Goal: Task Accomplishment & Management: Manage account settings

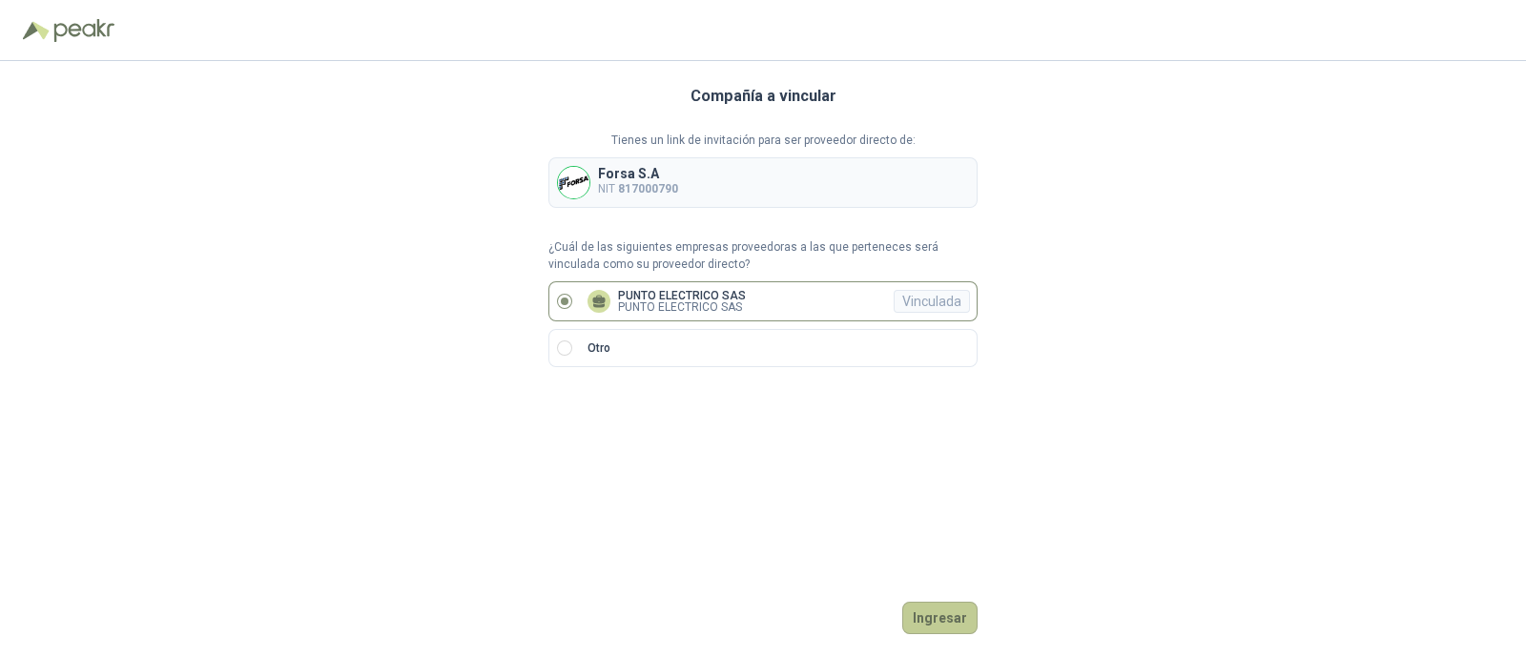
click at [964, 620] on button "Ingresar" at bounding box center [940, 618] width 75 height 32
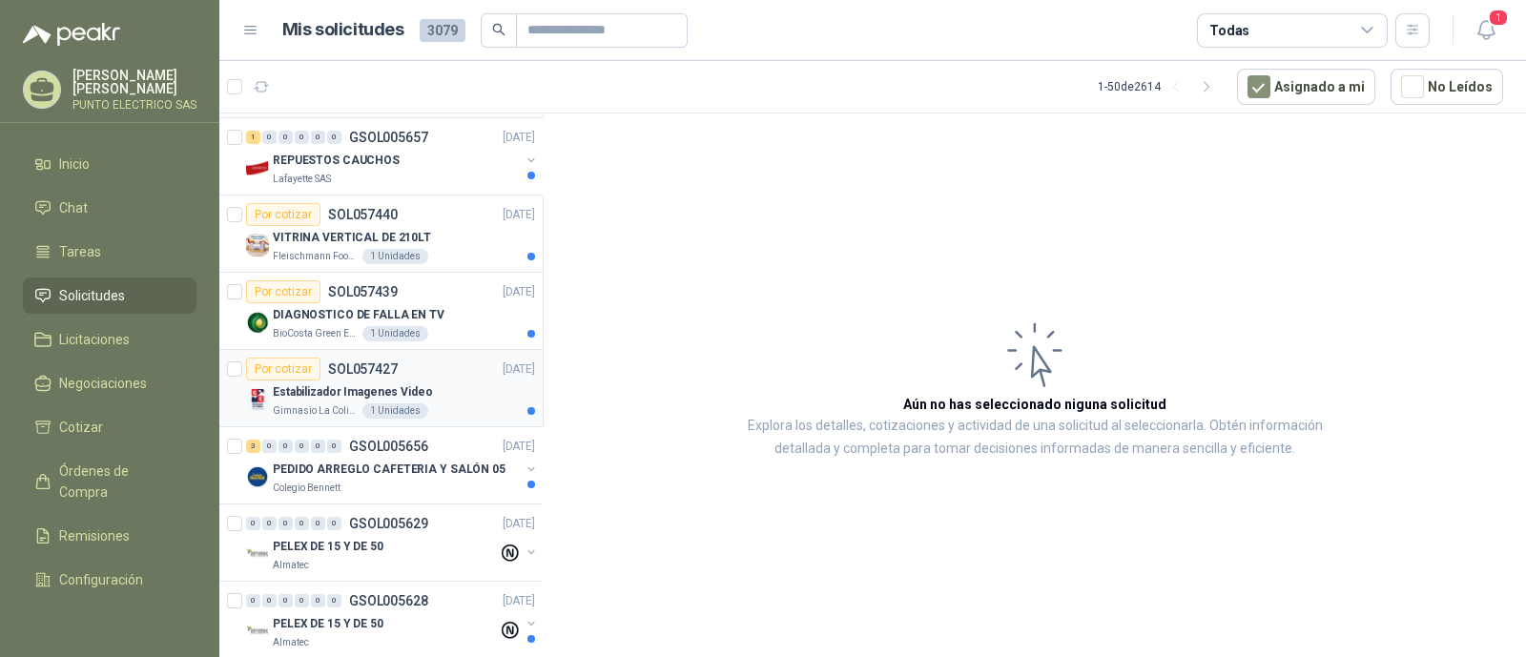
scroll to position [596, 0]
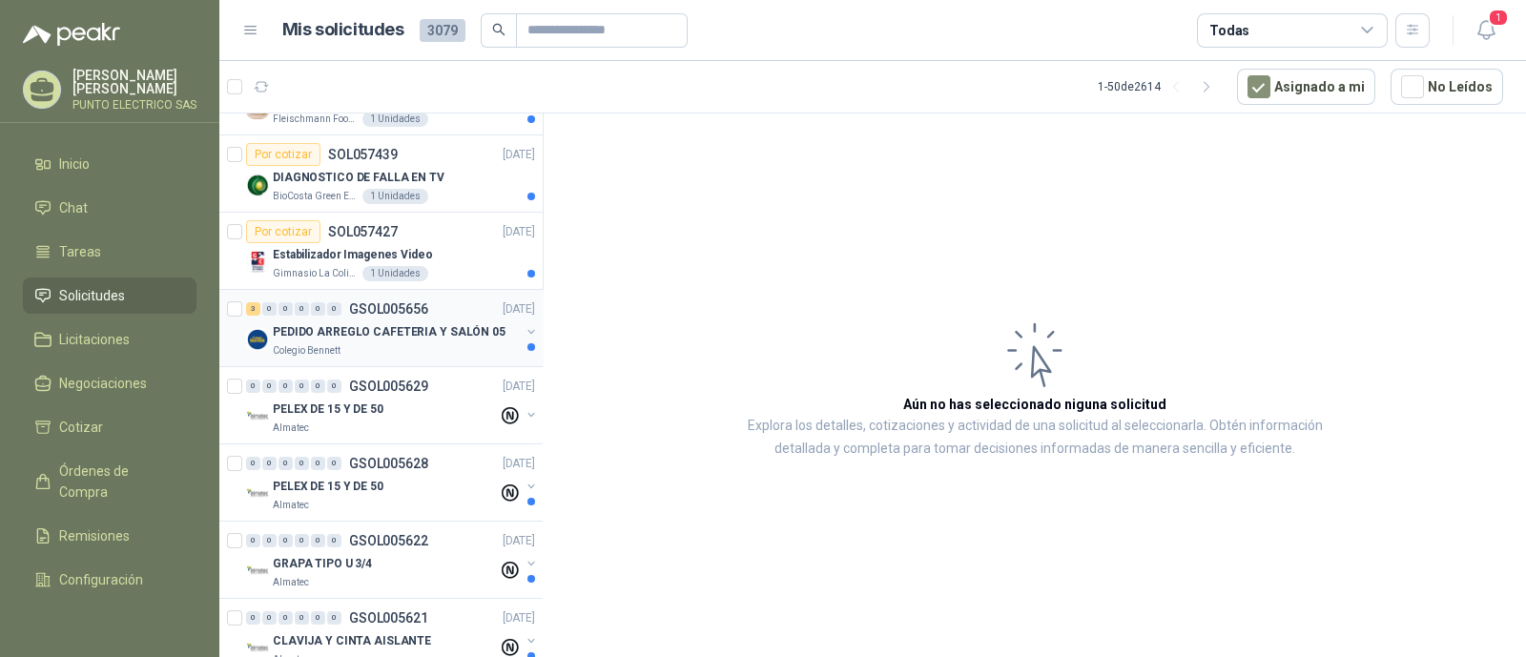
click at [353, 329] on p "PEDIDO ARREGLO CAFETERIA Y SALÓN 05" at bounding box center [389, 332] width 233 height 18
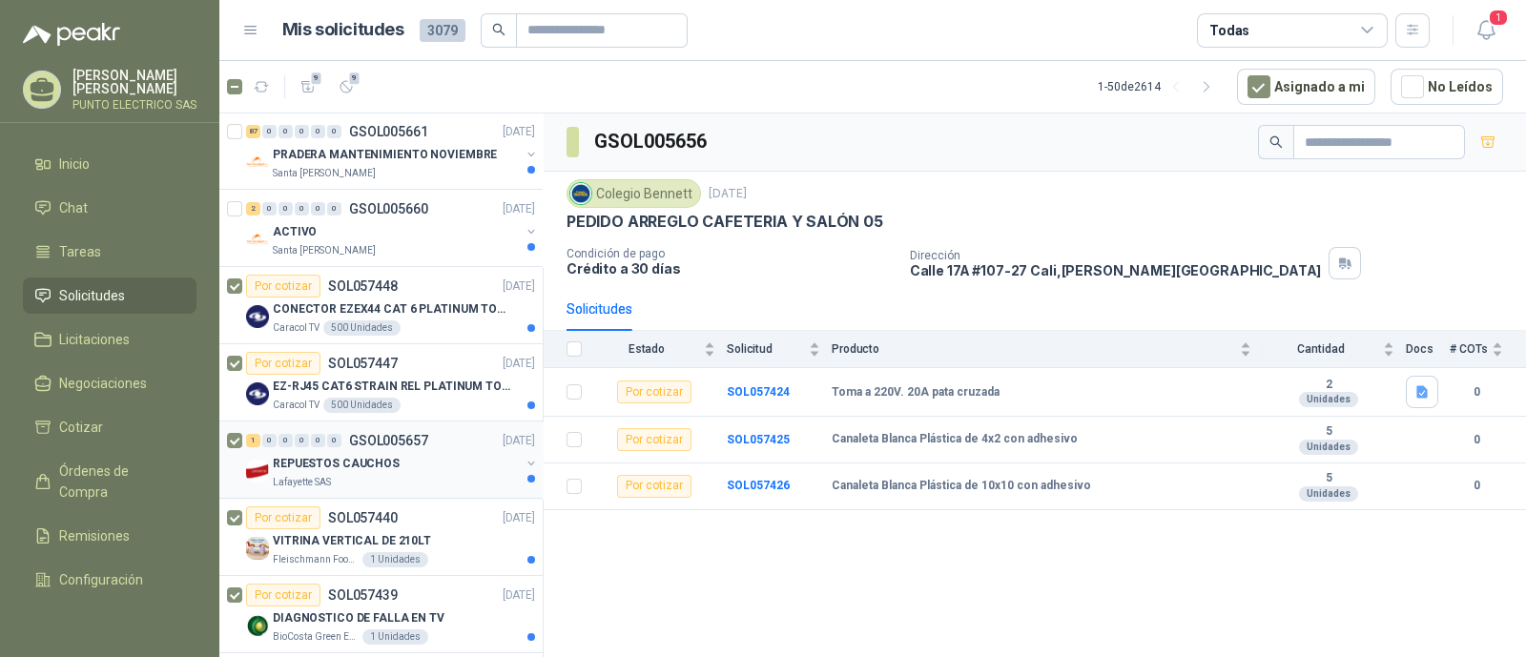
scroll to position [118, 0]
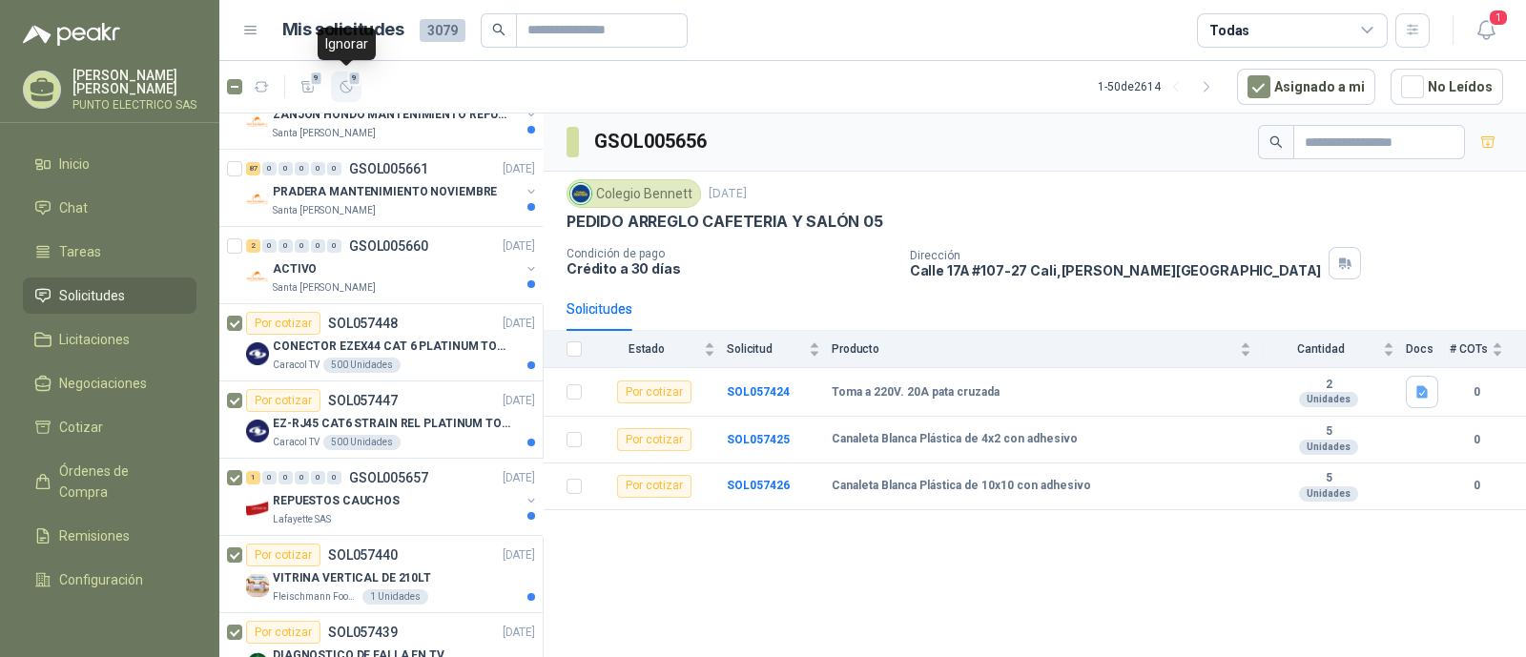
click at [355, 83] on span "9" at bounding box center [354, 78] width 13 height 15
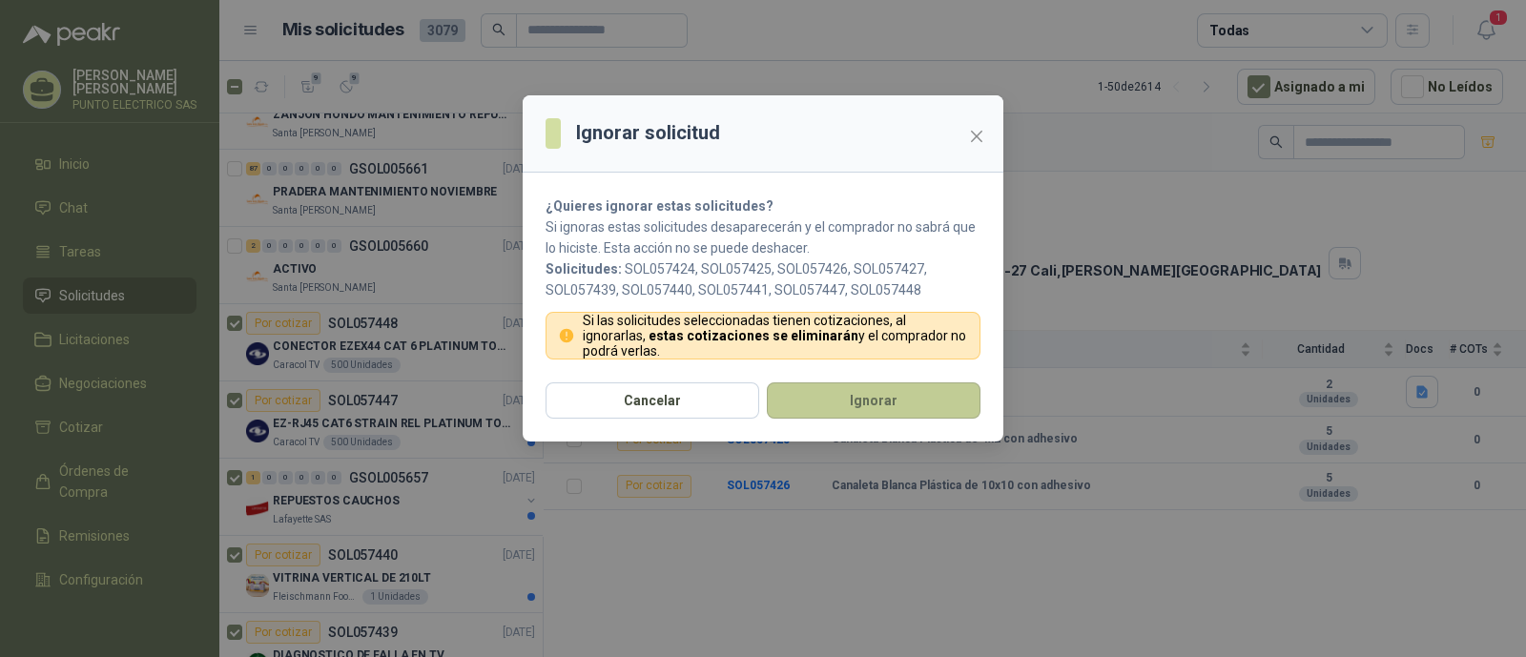
click at [883, 395] on button "Ignorar" at bounding box center [874, 401] width 214 height 36
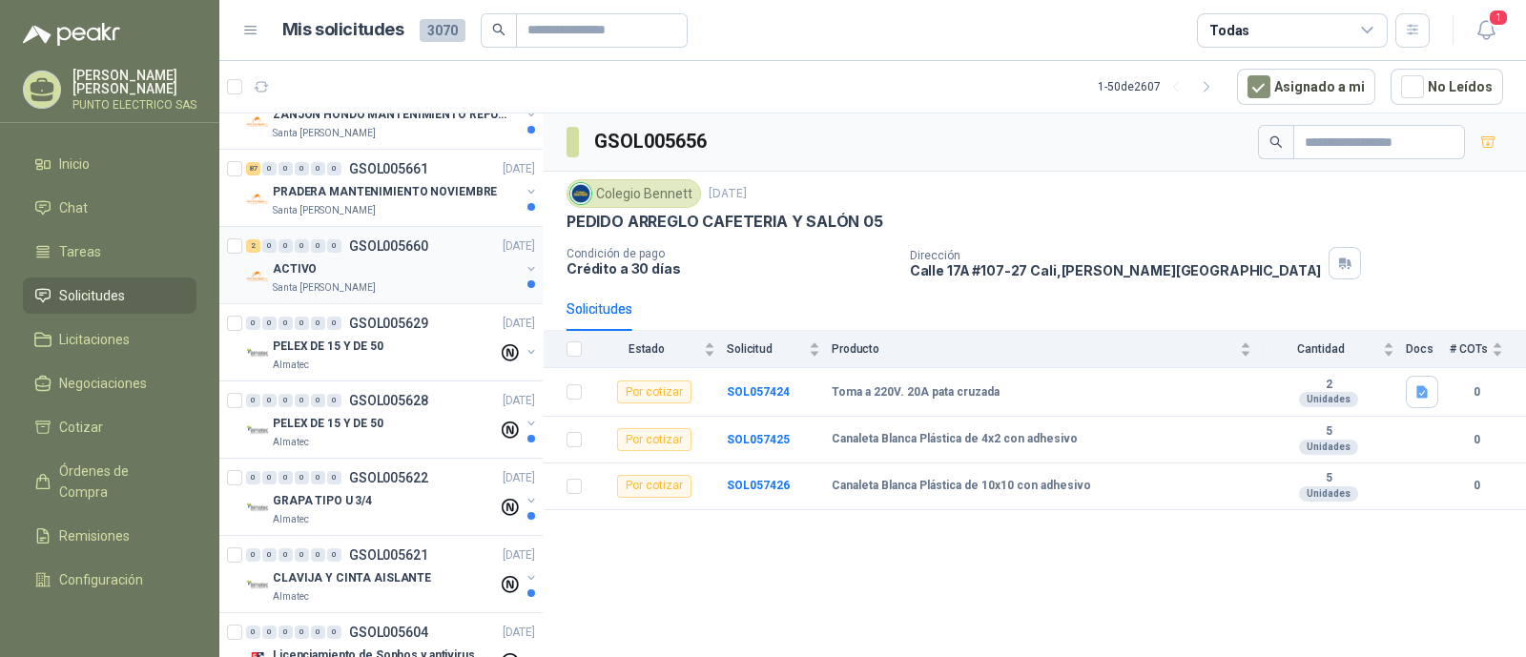
click at [387, 271] on div "ACTIVO" at bounding box center [396, 269] width 247 height 23
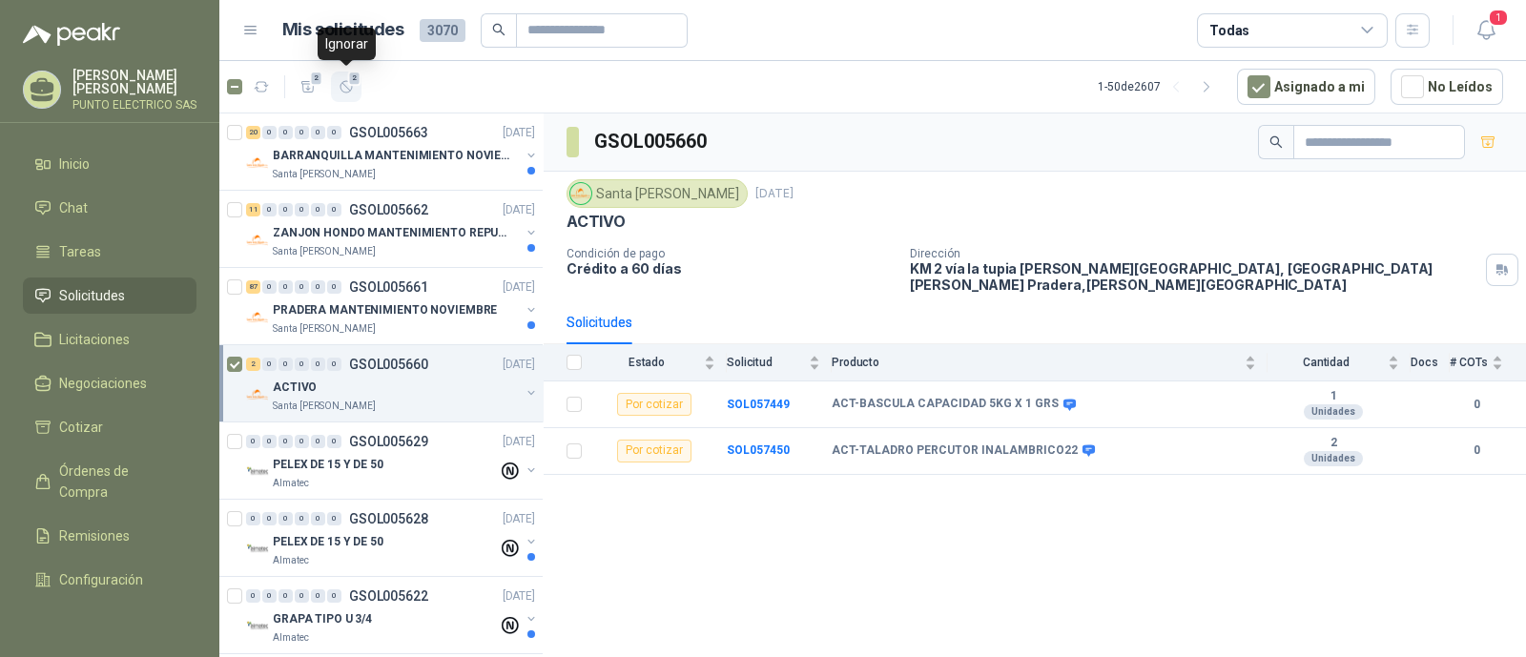
click at [348, 90] on icon "button" at bounding box center [347, 87] width 16 height 16
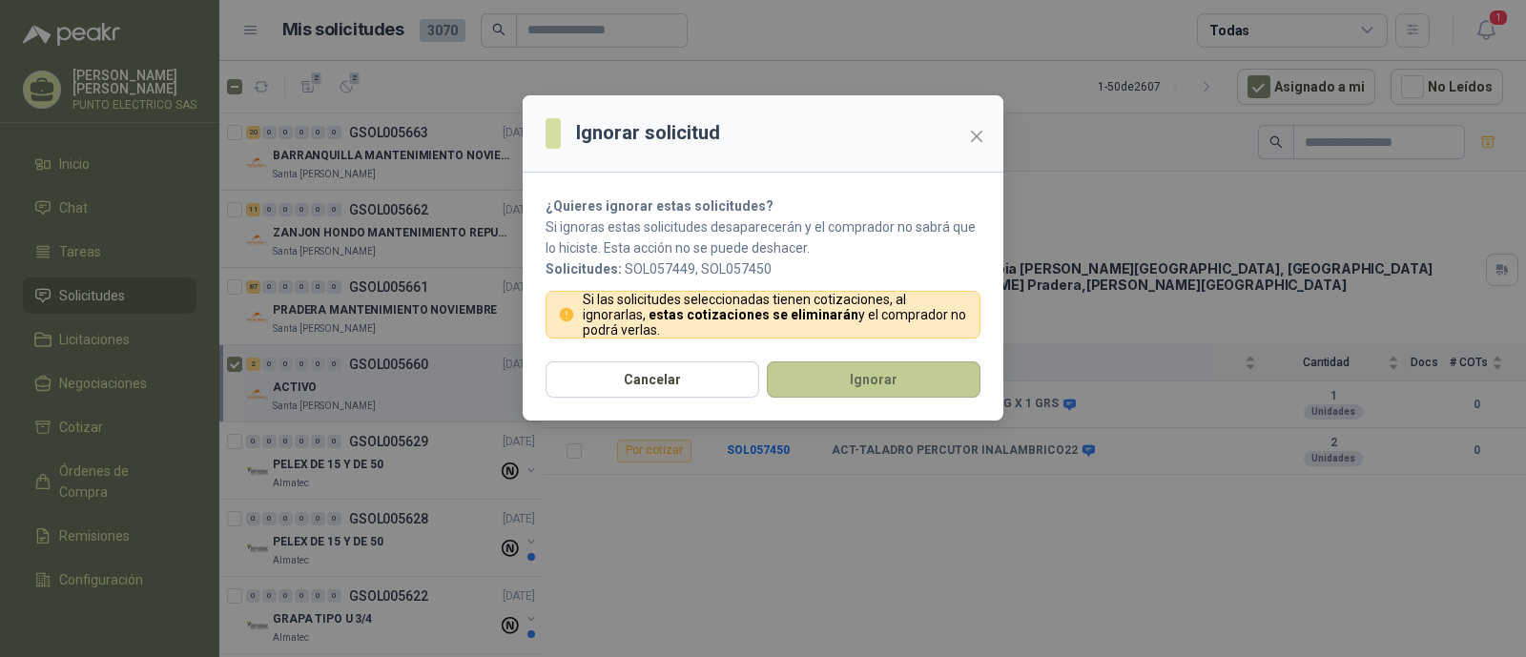
click at [869, 379] on button "Ignorar" at bounding box center [874, 380] width 214 height 36
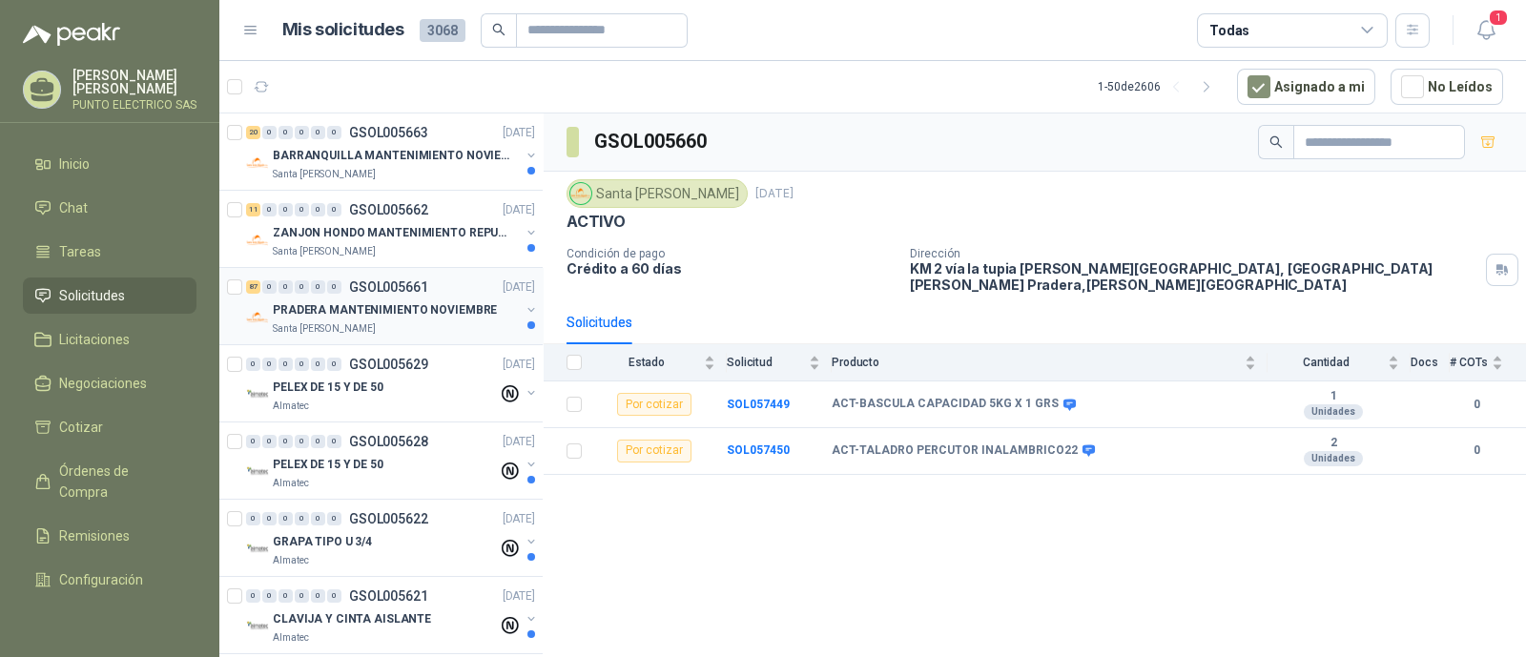
click at [384, 312] on p "PRADERA MANTENIMIENTO NOVIEMBRE" at bounding box center [385, 310] width 224 height 18
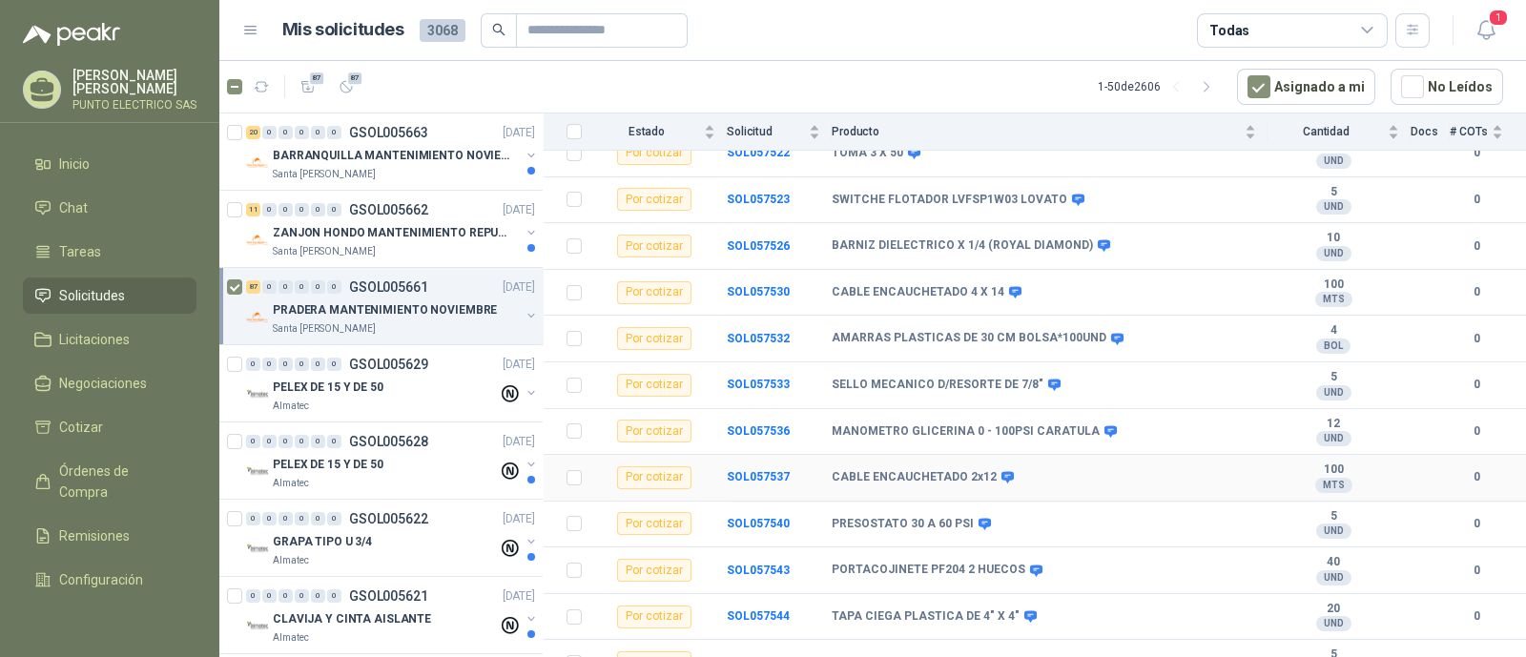
scroll to position [2266, 0]
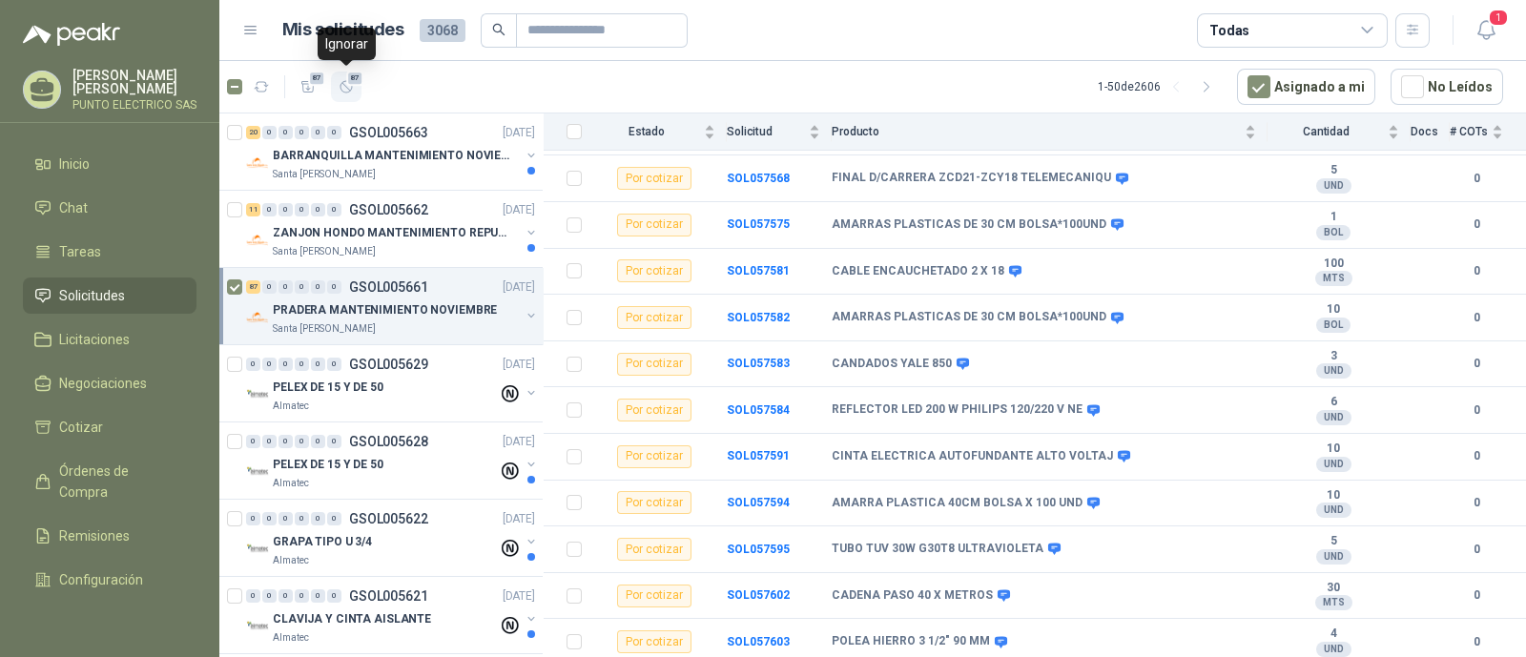
click at [349, 79] on span "87" at bounding box center [355, 78] width 18 height 15
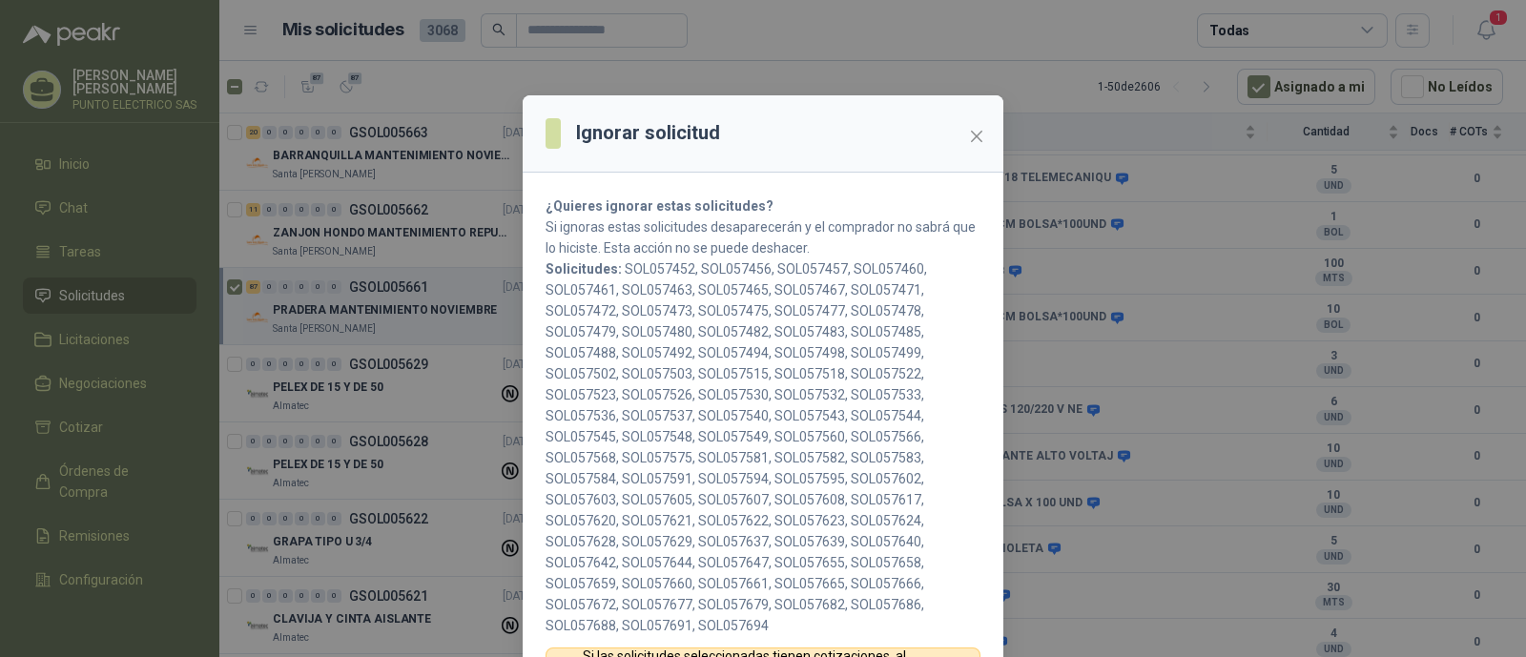
scroll to position [94, 0]
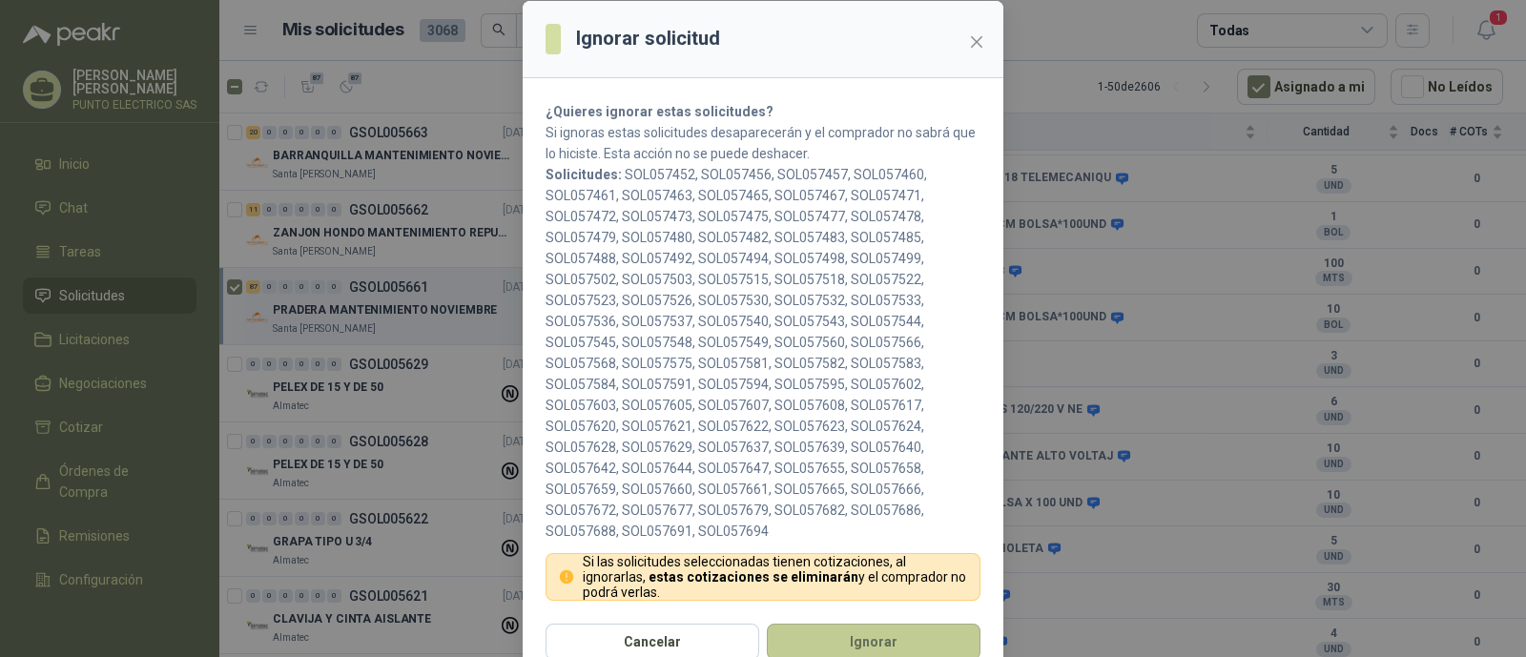
click at [878, 632] on button "Ignorar" at bounding box center [874, 642] width 214 height 36
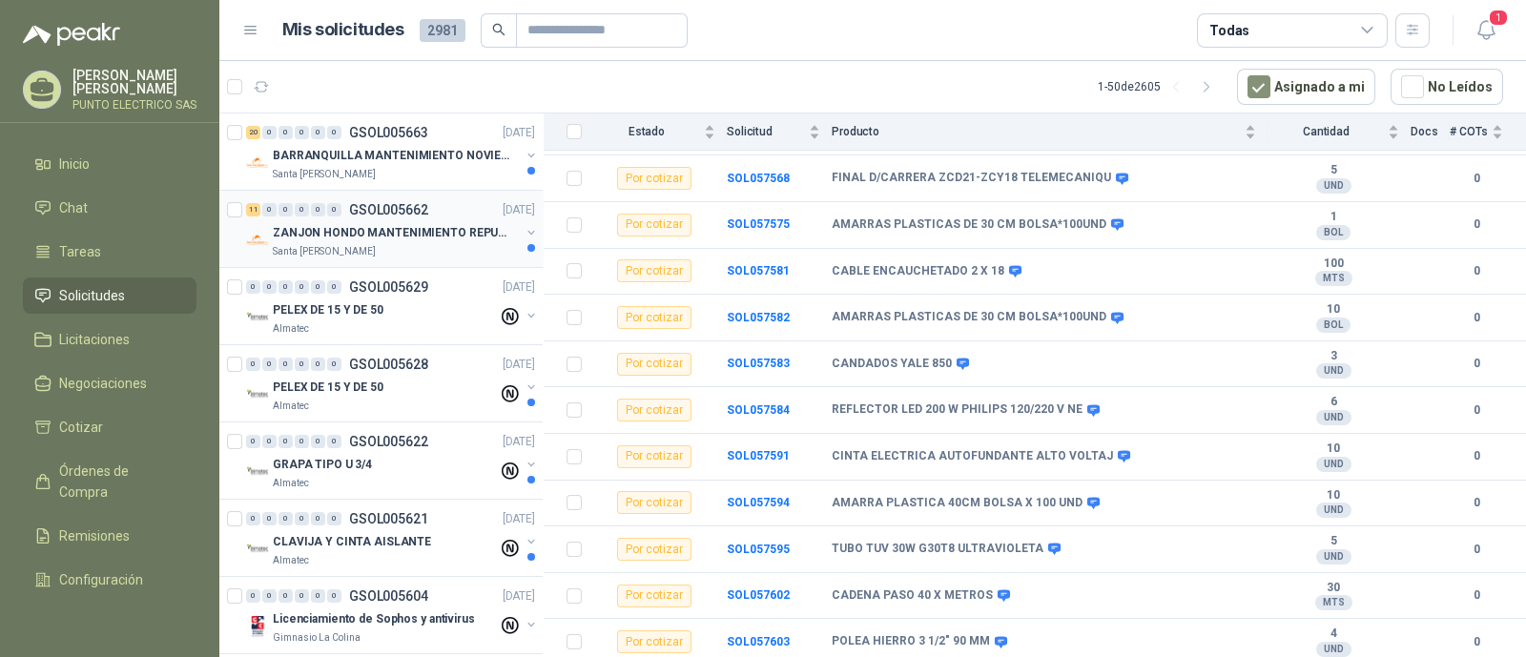
click at [379, 218] on div "11 0 0 0 0 0 GSOL005662 [DATE]" at bounding box center [392, 209] width 293 height 23
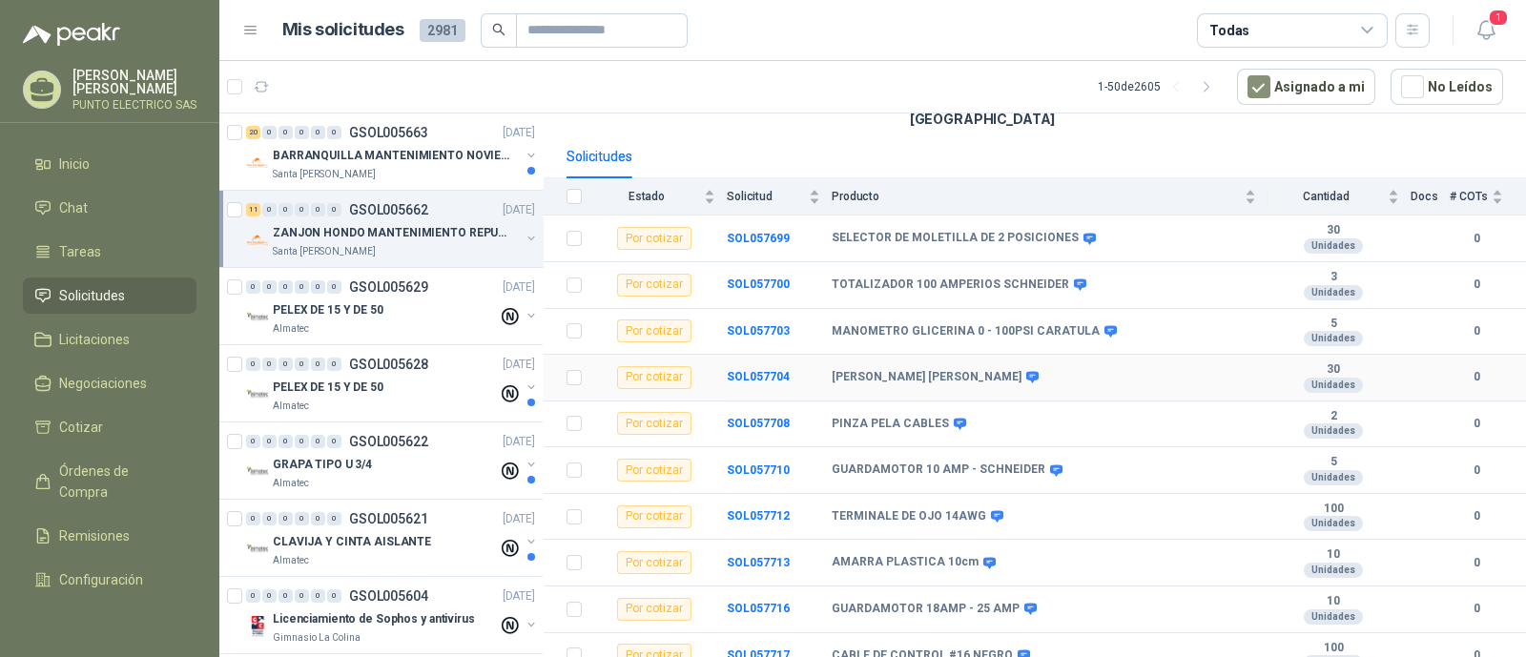
scroll to position [228, 0]
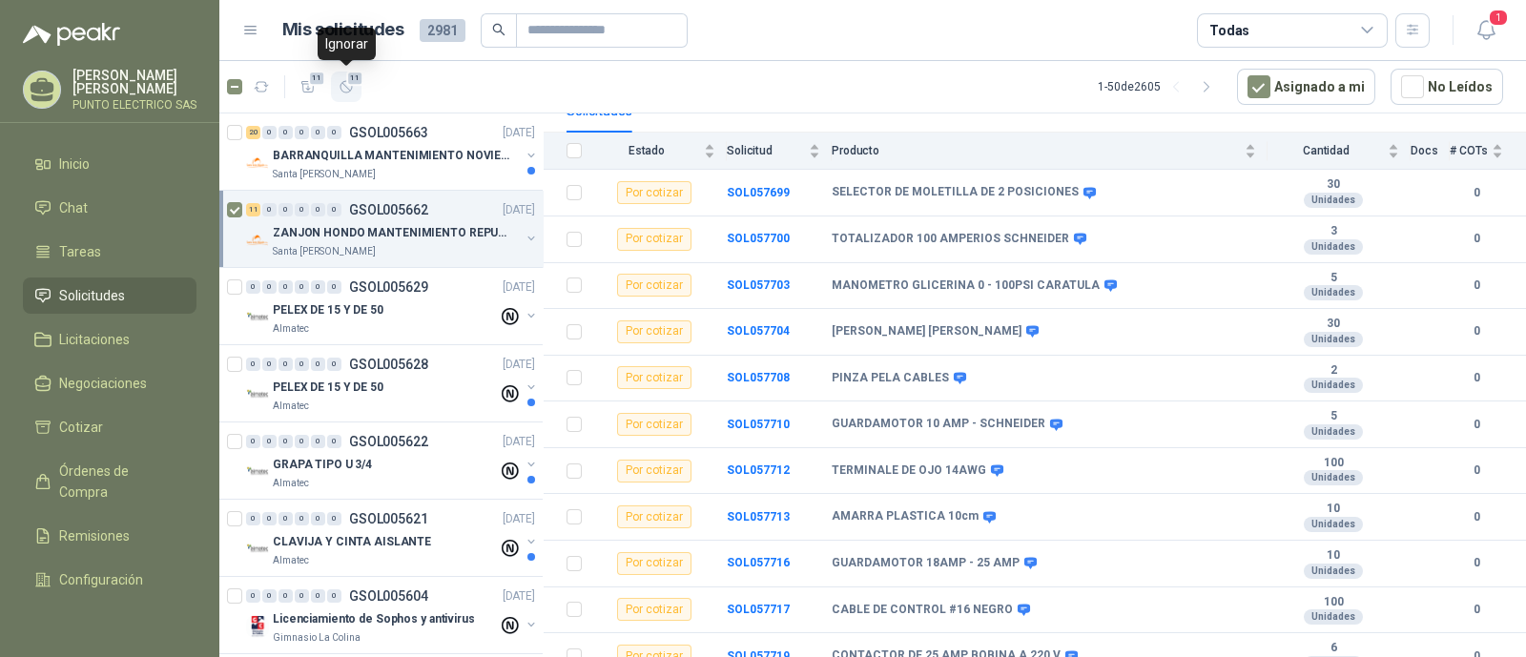
click at [342, 88] on icon "button" at bounding box center [347, 87] width 16 height 16
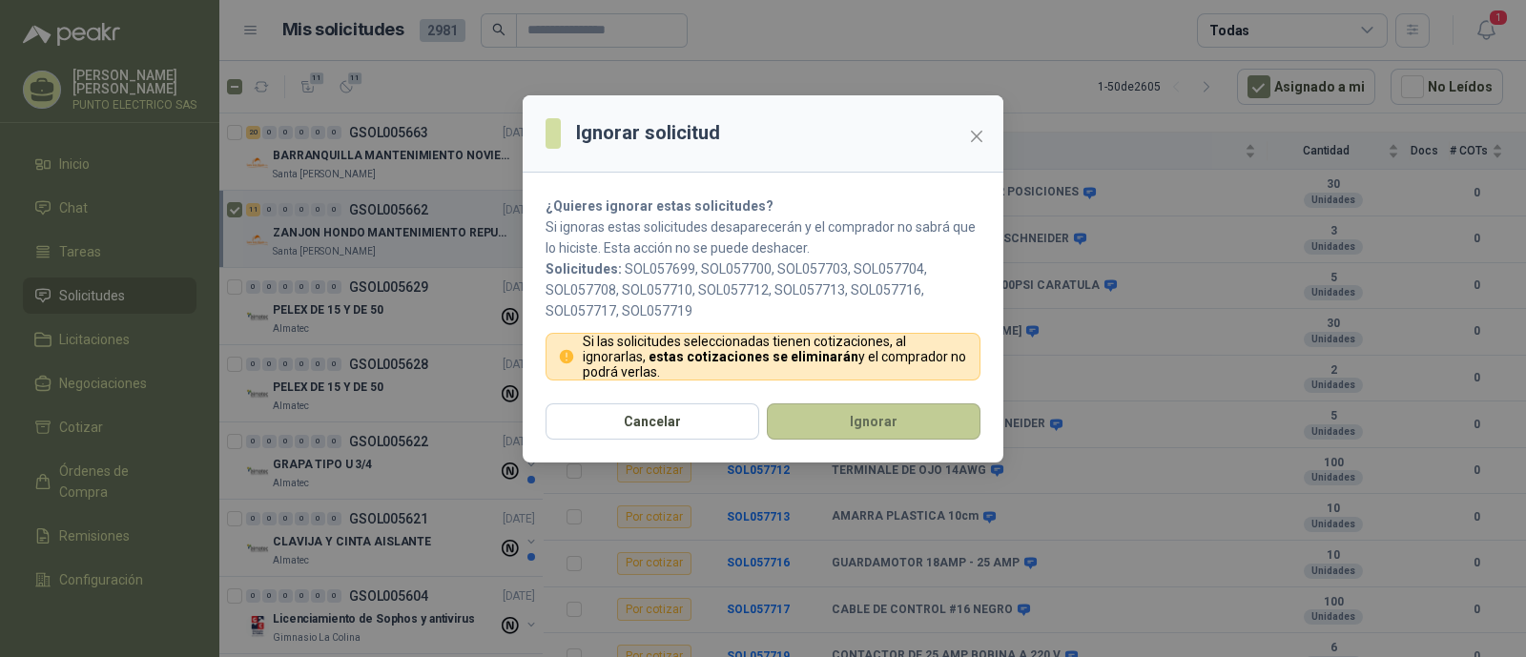
click at [890, 410] on button "Ignorar" at bounding box center [874, 422] width 214 height 36
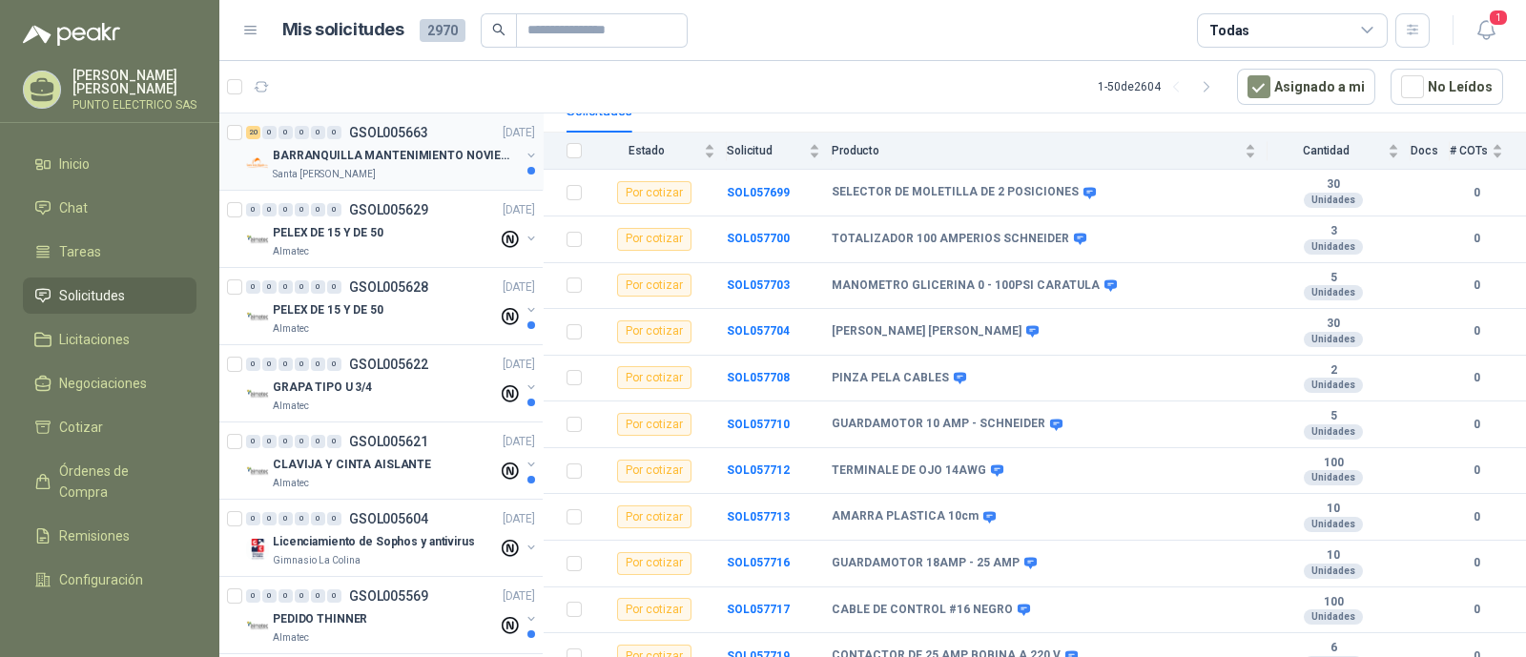
click at [382, 164] on div "BARRANQUILLA MANTENIMIENTO NOVIEMBRE" at bounding box center [396, 155] width 247 height 23
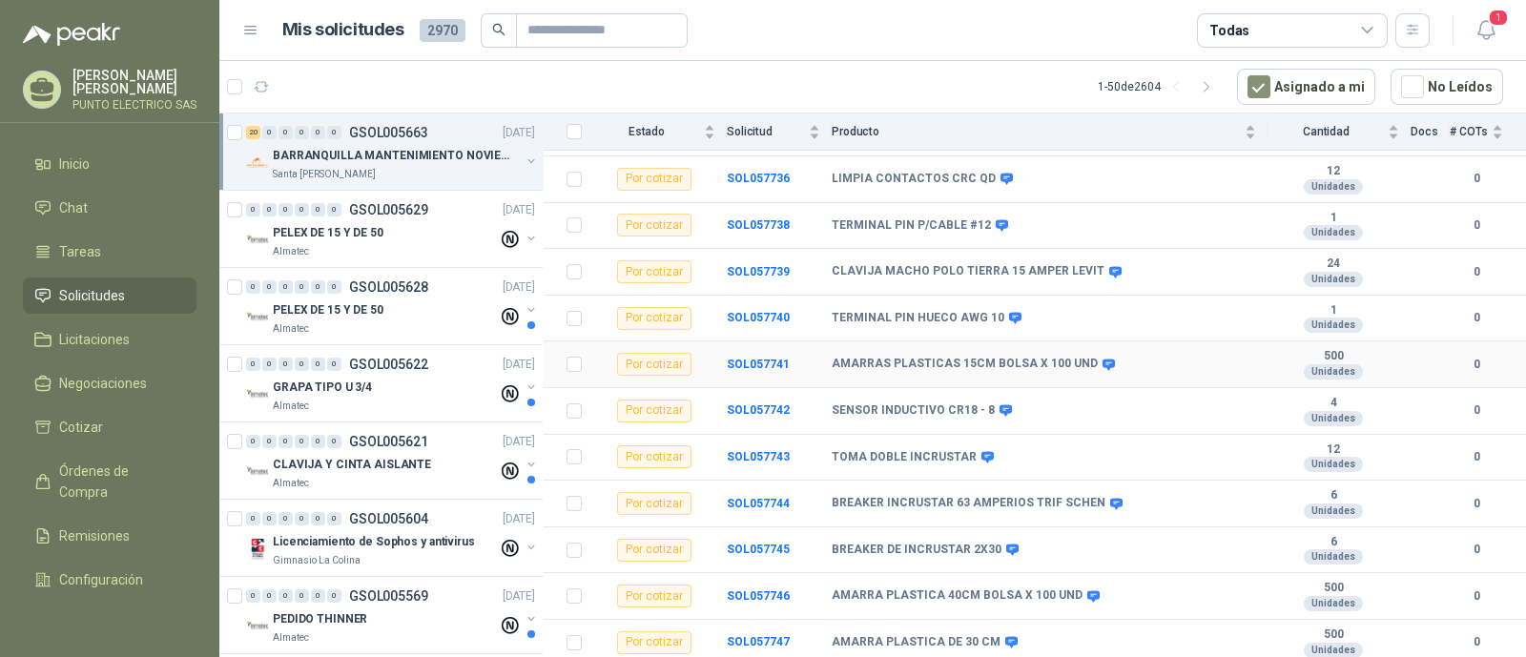
scroll to position [647, 0]
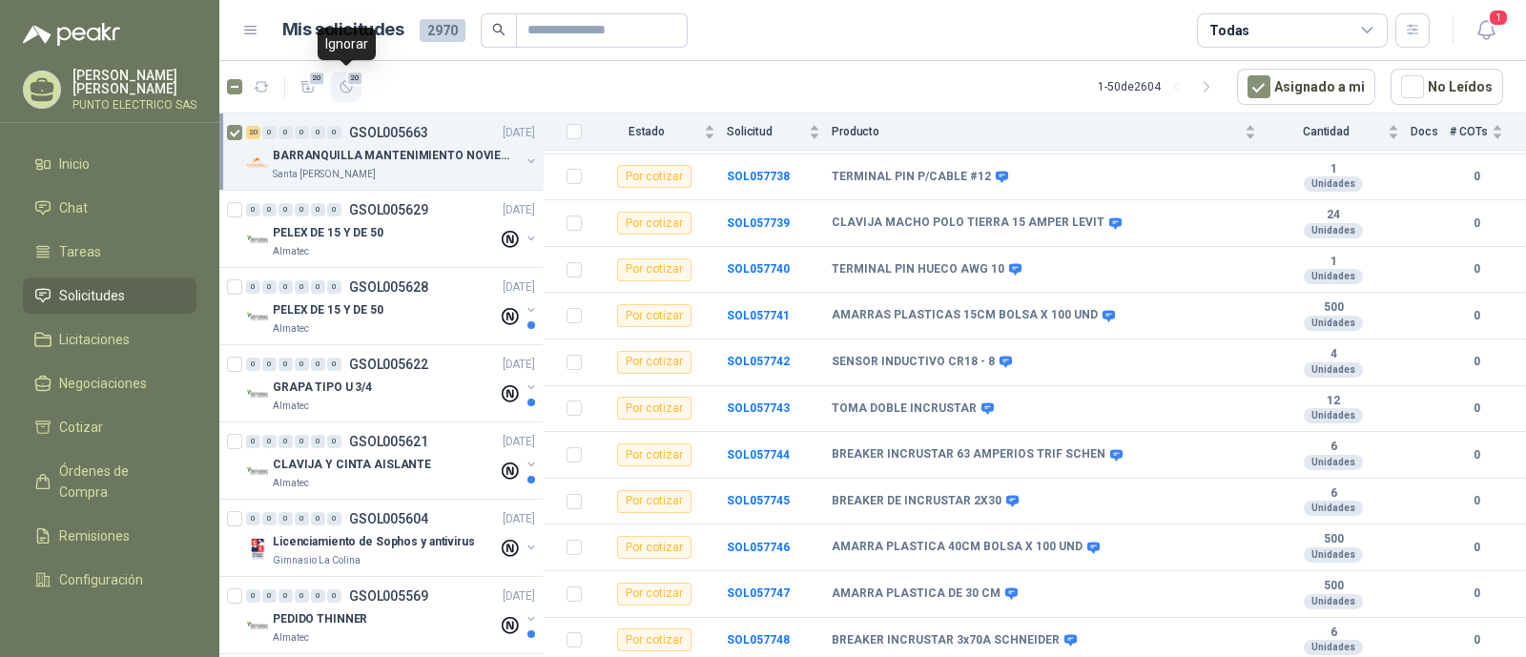
click at [349, 90] on icon "button" at bounding box center [346, 86] width 11 height 11
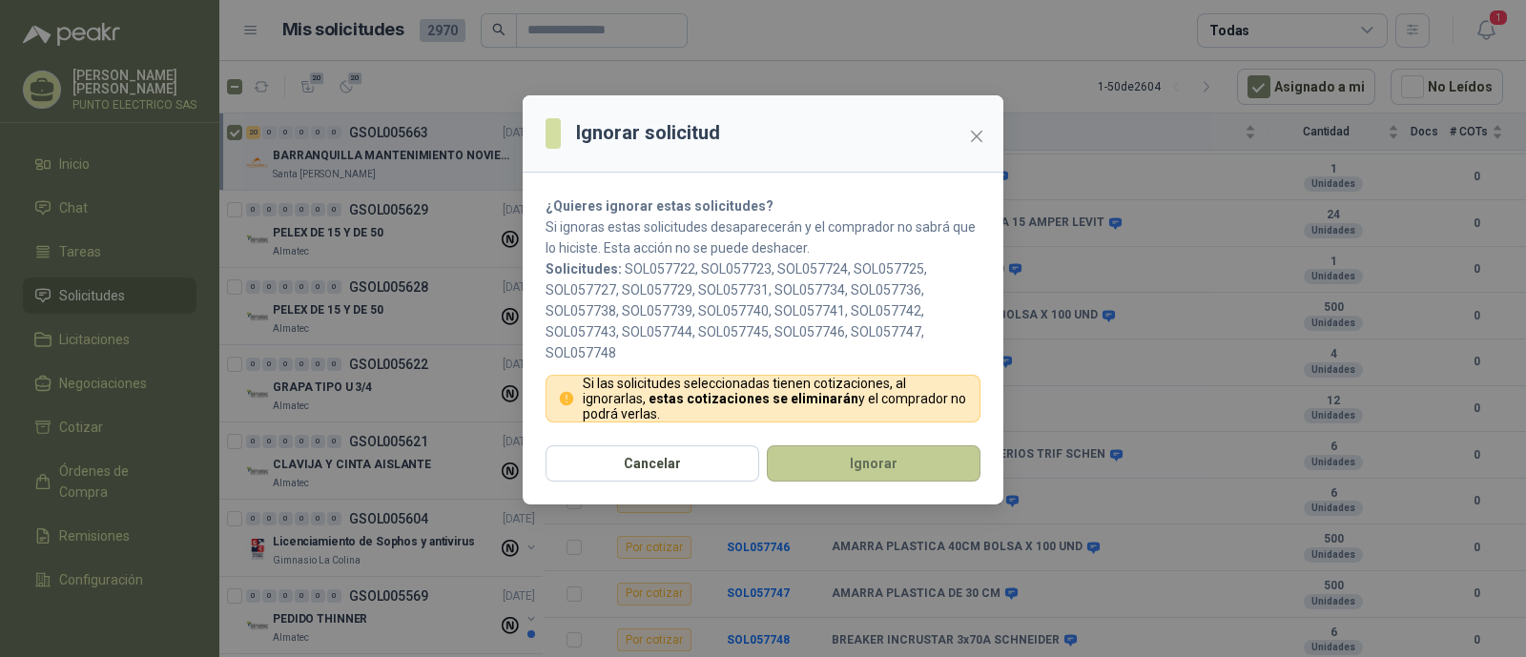
click at [862, 465] on button "Ignorar" at bounding box center [874, 464] width 214 height 36
